Goal: Transaction & Acquisition: Book appointment/travel/reservation

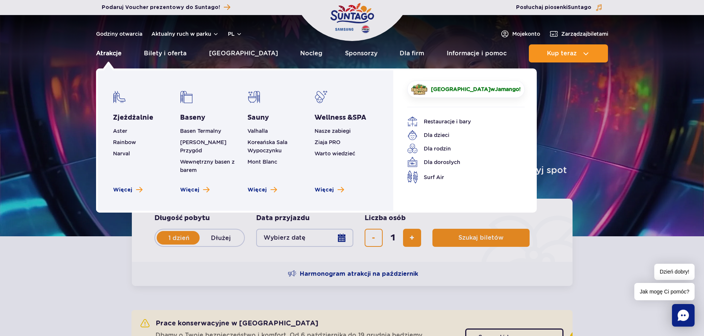
click at [105, 53] on link "Atrakcje" at bounding box center [109, 53] width 26 height 18
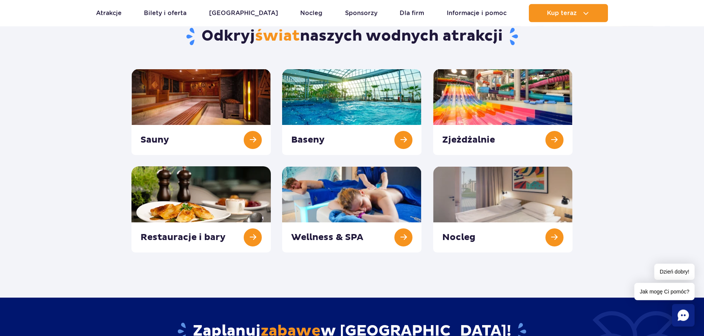
scroll to position [77, 0]
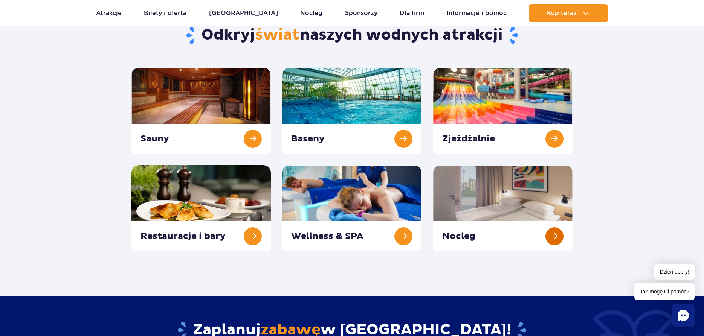
click at [555, 236] on link at bounding box center [502, 208] width 139 height 86
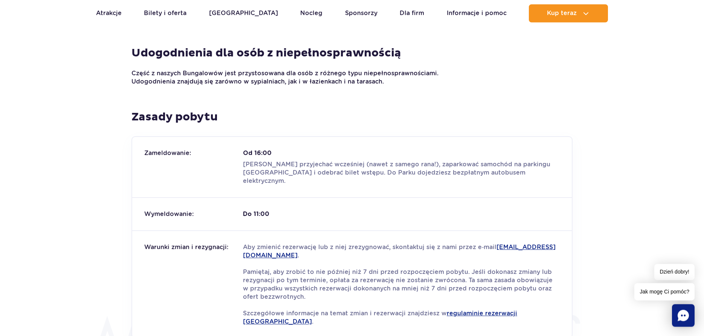
scroll to position [845, 0]
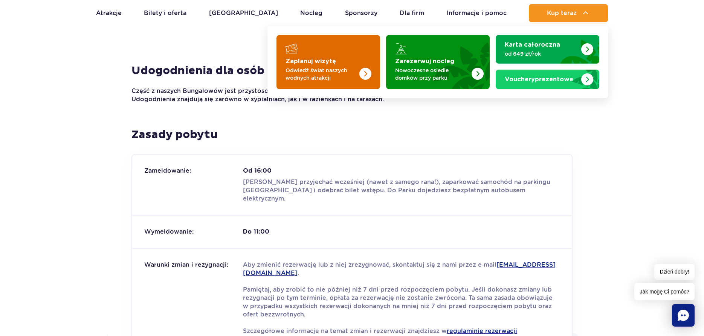
click at [364, 79] on img "Zaplanuj wizytę" at bounding box center [365, 74] width 12 height 12
